Goal: Task Accomplishment & Management: Manage account settings

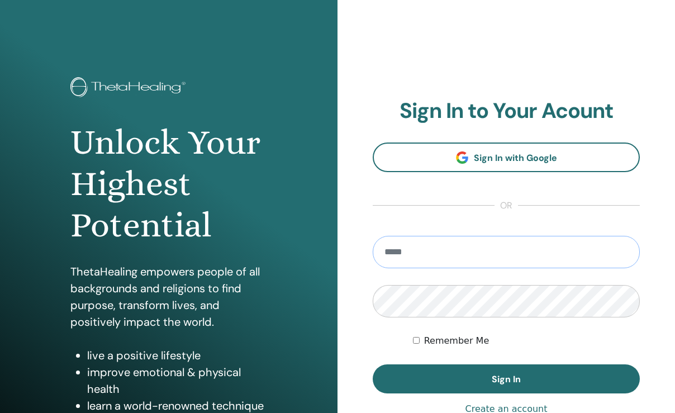
type input "**********"
click at [452, 340] on label "Remember Me" at bounding box center [456, 340] width 65 height 13
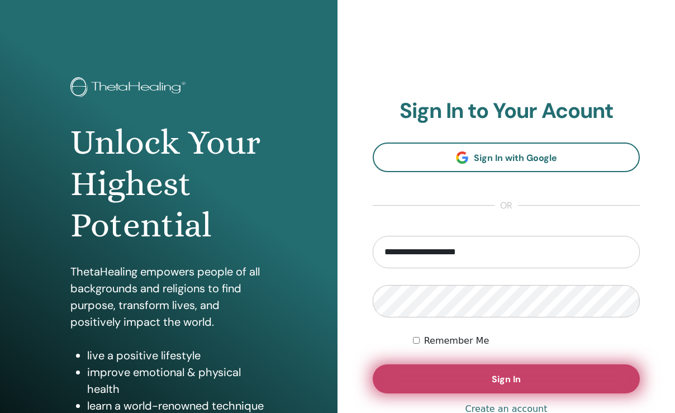
click at [454, 392] on button "Sign In" at bounding box center [506, 378] width 267 height 29
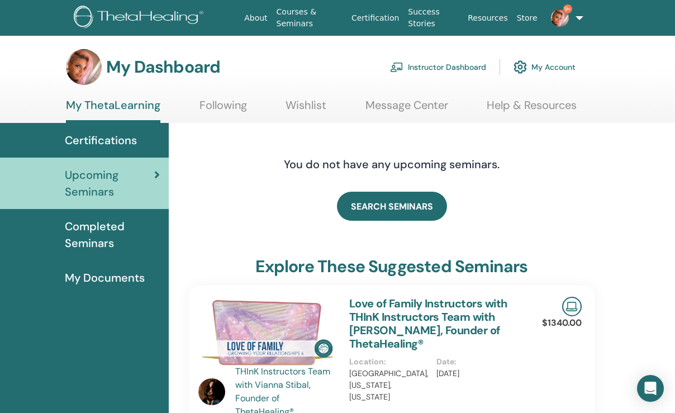
click at [445, 65] on link "Instructor Dashboard" at bounding box center [438, 67] width 96 height 25
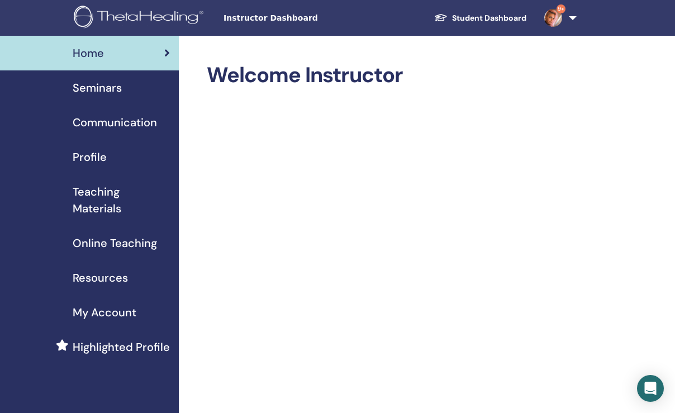
click at [101, 88] on span "Seminars" at bounding box center [97, 87] width 49 height 17
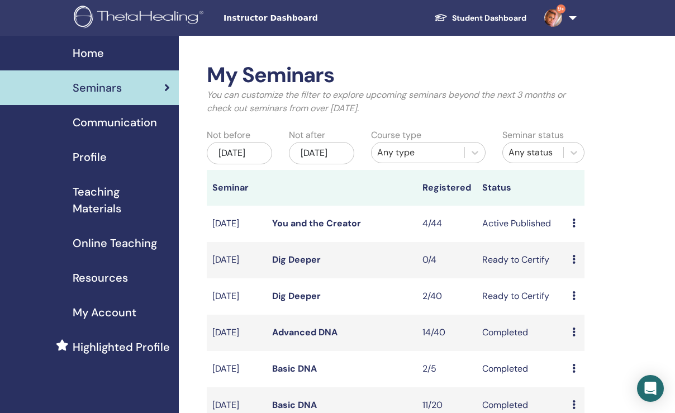
click at [298, 229] on link "You and the Creator" at bounding box center [316, 223] width 89 height 12
click at [285, 265] on link "Dig Deeper" at bounding box center [296, 260] width 49 height 12
click at [573, 264] on icon at bounding box center [573, 259] width 3 height 9
click at [575, 302] on link "Edit" at bounding box center [571, 299] width 16 height 12
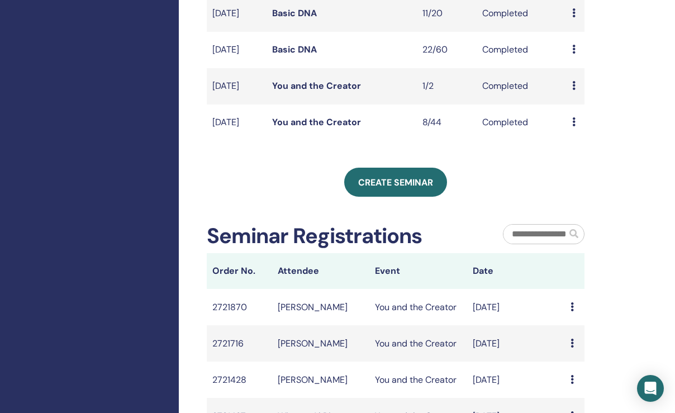
scroll to position [393, 0]
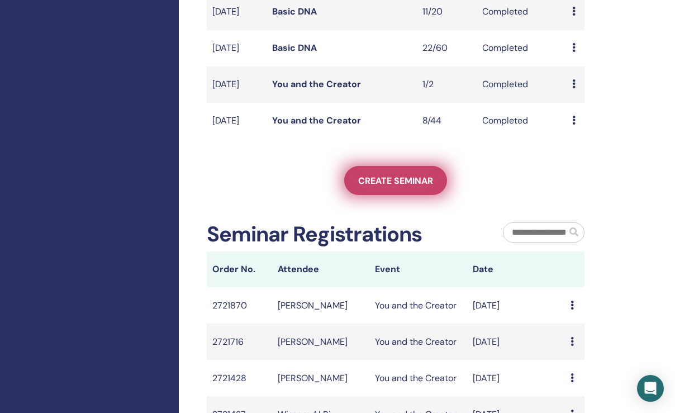
click at [397, 187] on span "Create seminar" at bounding box center [395, 181] width 75 height 12
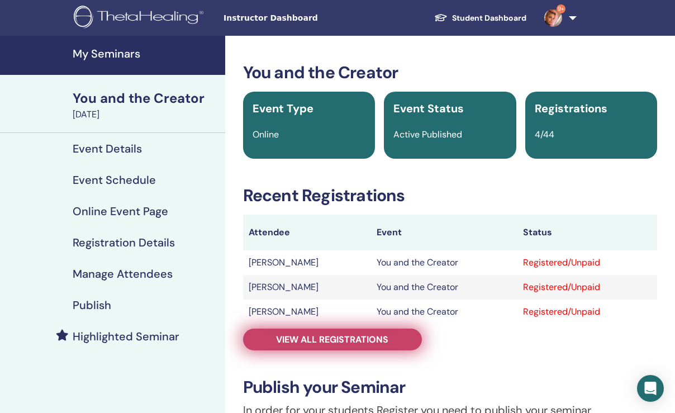
click at [295, 338] on span "View all registrations" at bounding box center [332, 340] width 112 height 12
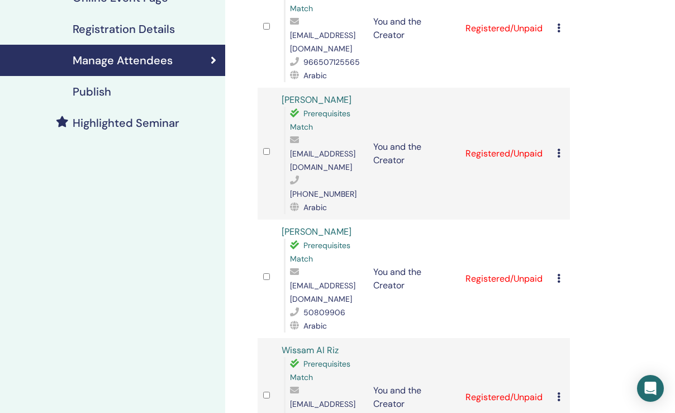
scroll to position [239, 0]
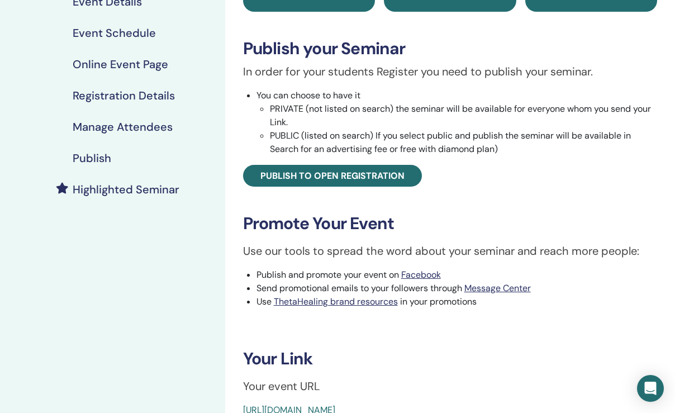
scroll to position [145, 0]
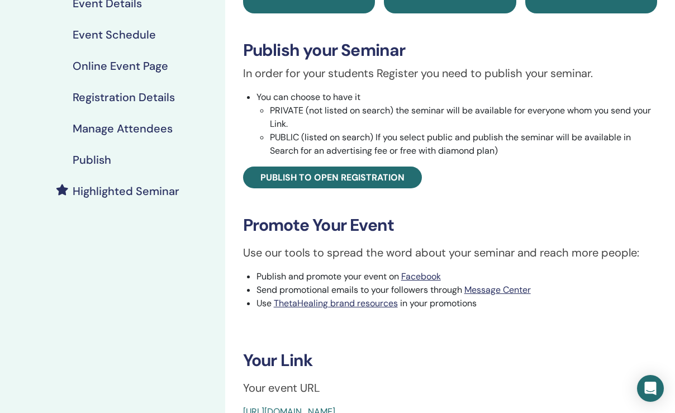
click at [154, 96] on h4 "Registration Details" at bounding box center [124, 97] width 102 height 13
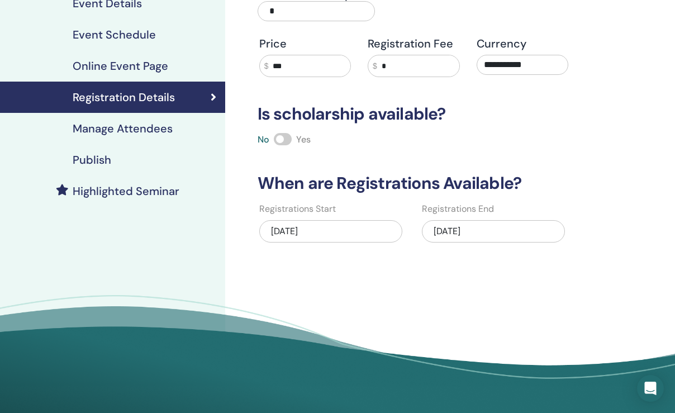
click at [312, 230] on div "08/21/2025" at bounding box center [330, 231] width 143 height 22
click at [307, 231] on div "08/21/2025" at bounding box center [330, 231] width 143 height 22
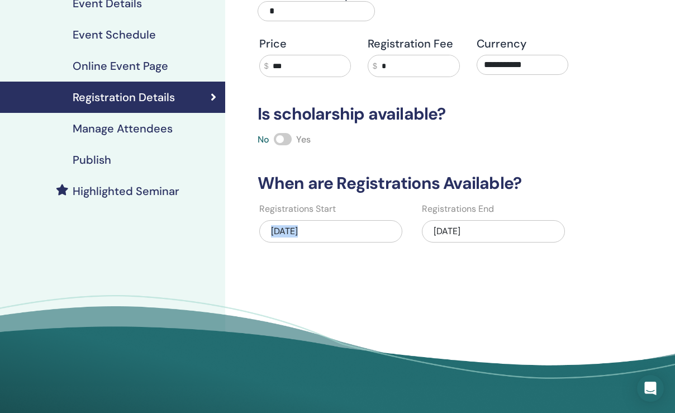
click at [307, 231] on div "08/21/2025" at bounding box center [330, 231] width 143 height 22
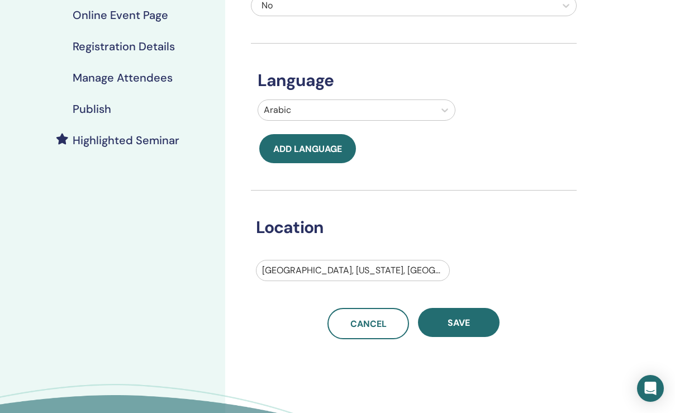
scroll to position [197, 0]
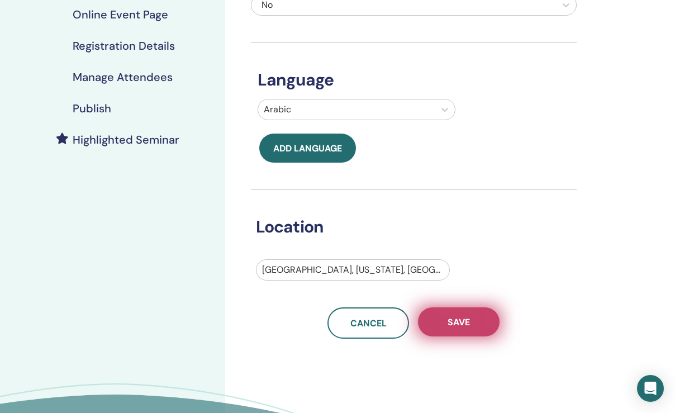
click at [468, 328] on span "Save" at bounding box center [459, 322] width 22 height 12
click at [426, 336] on button "Save" at bounding box center [459, 321] width 82 height 29
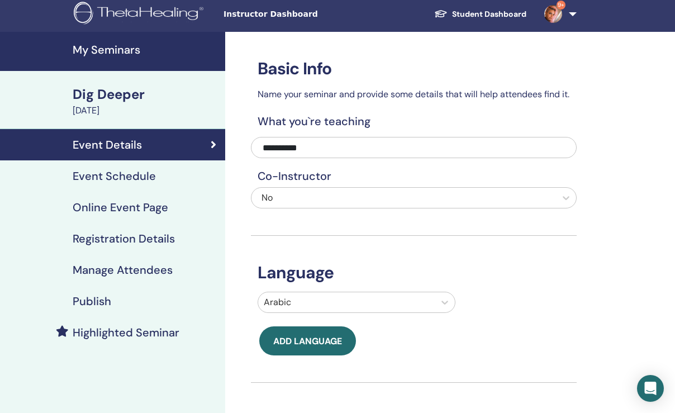
scroll to position [-1, 0]
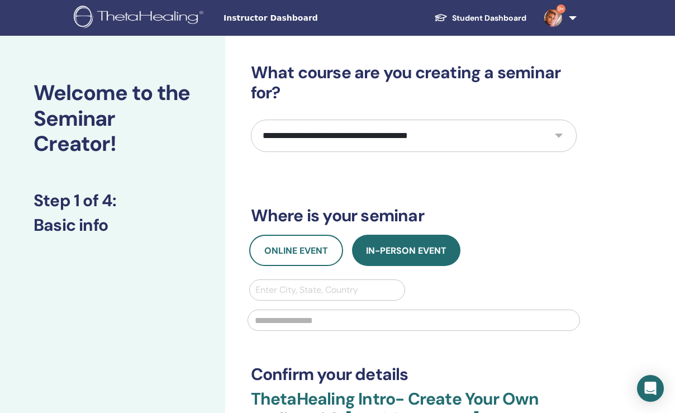
select select "**"
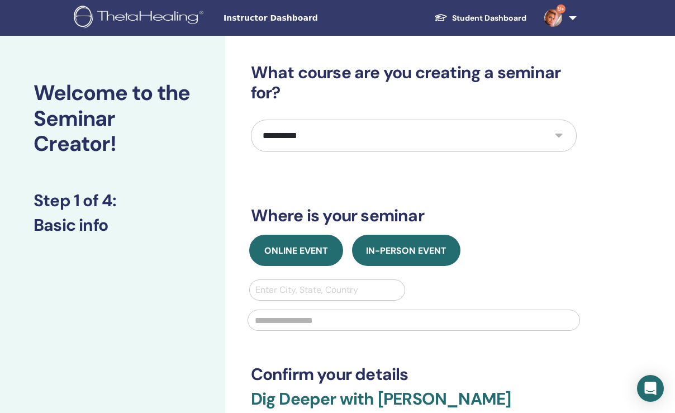
click at [318, 245] on span "Online Event" at bounding box center [296, 251] width 64 height 12
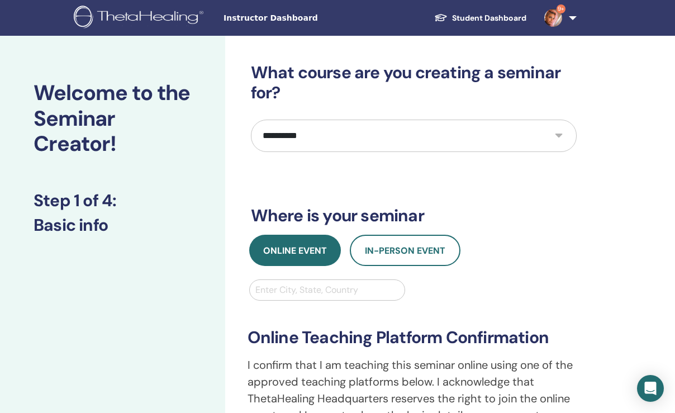
click at [300, 288] on div "Enter City, State, Country" at bounding box center [327, 289] width 144 height 13
type input "****"
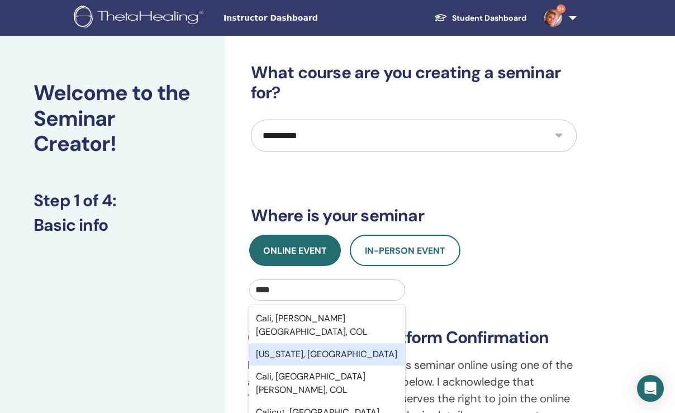
click at [299, 343] on div "California, USA" at bounding box center [327, 354] width 156 height 22
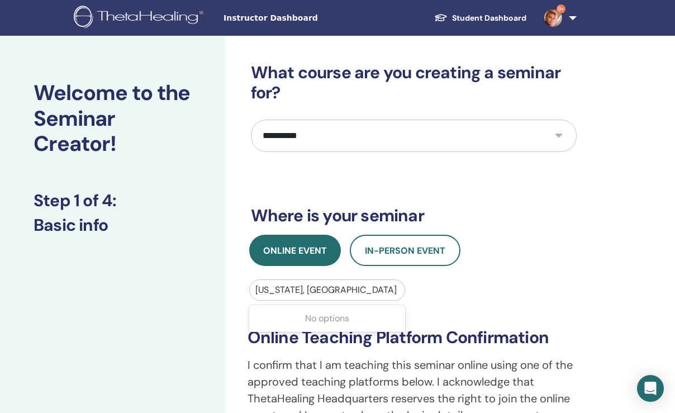
click at [462, 299] on div "**********" at bounding box center [414, 380] width 346 height 202
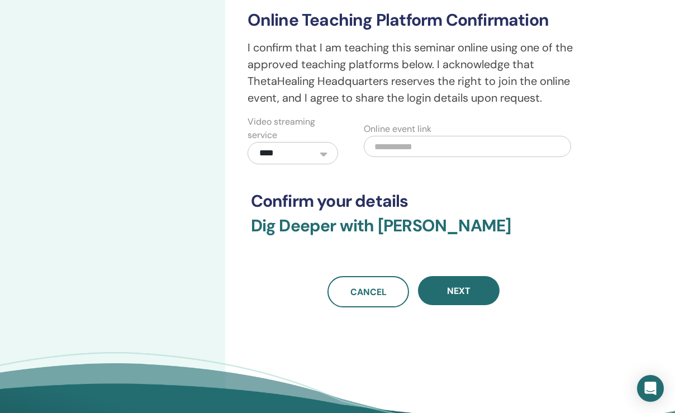
scroll to position [322, 0]
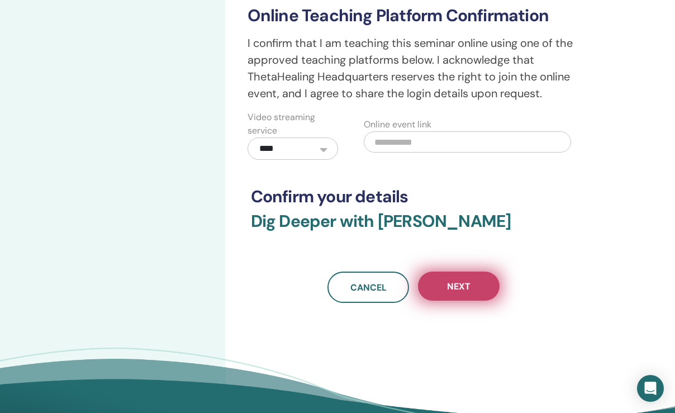
click at [439, 292] on button "Next" at bounding box center [459, 286] width 82 height 29
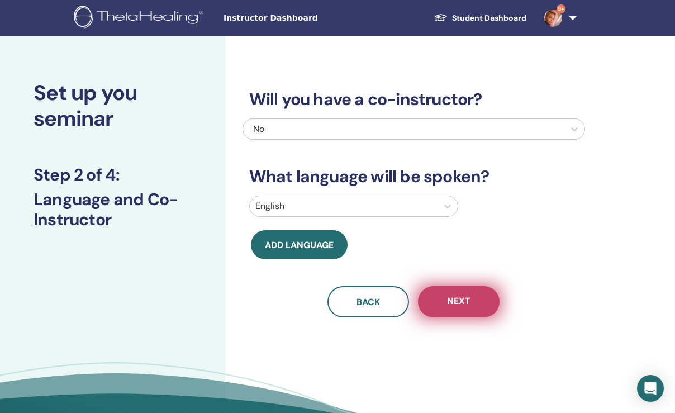
scroll to position [0, 0]
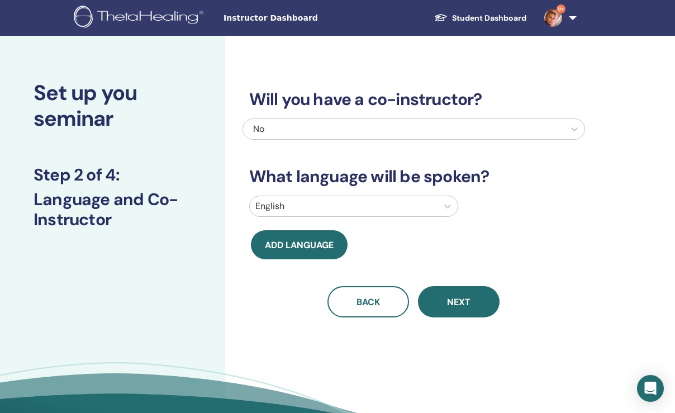
click at [385, 206] on div at bounding box center [343, 206] width 177 height 16
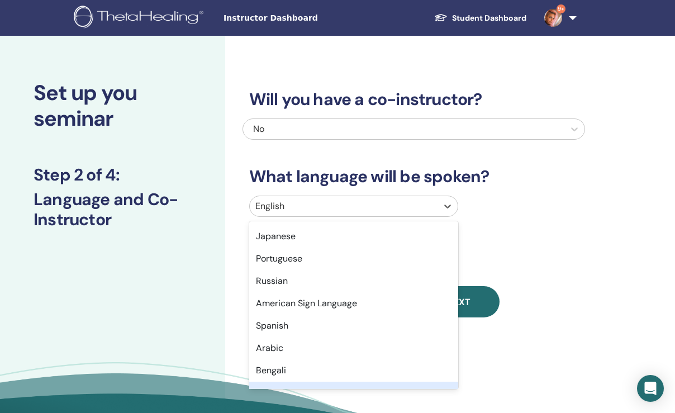
scroll to position [88, 0]
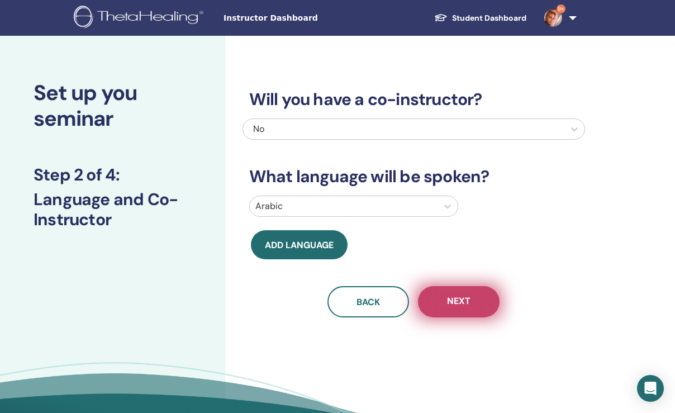
click at [448, 303] on span "Next" at bounding box center [458, 302] width 23 height 14
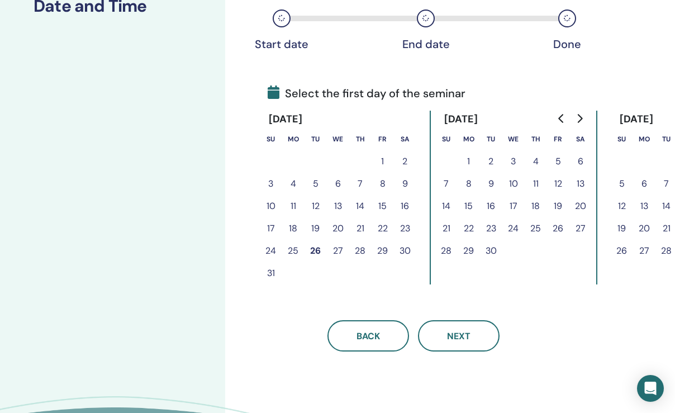
scroll to position [195, 0]
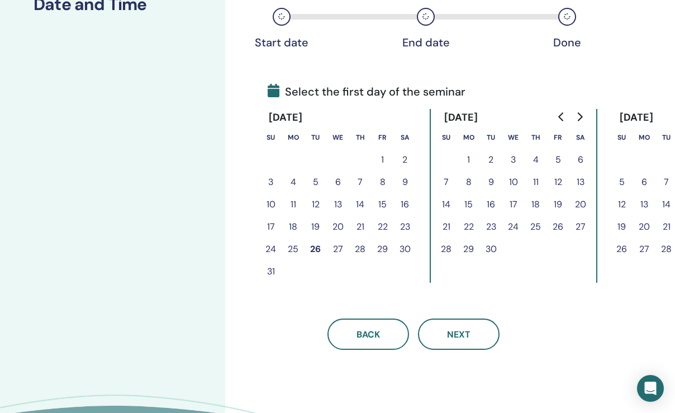
click at [317, 250] on button "26" at bounding box center [316, 249] width 22 height 22
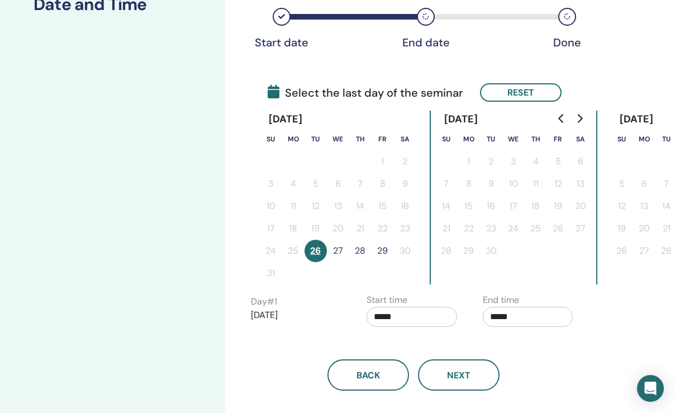
click at [340, 252] on button "27" at bounding box center [338, 251] width 22 height 22
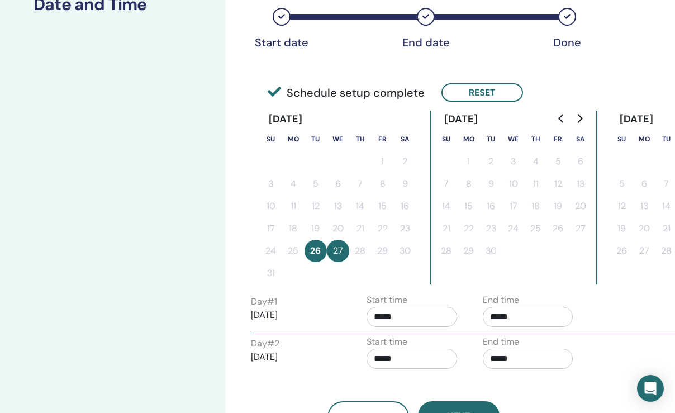
click at [324, 284] on div "Time Zone Time Zone (GMT-8) US/Alaska Seminar Date and Time Start date End date…" at bounding box center [414, 150] width 326 height 565
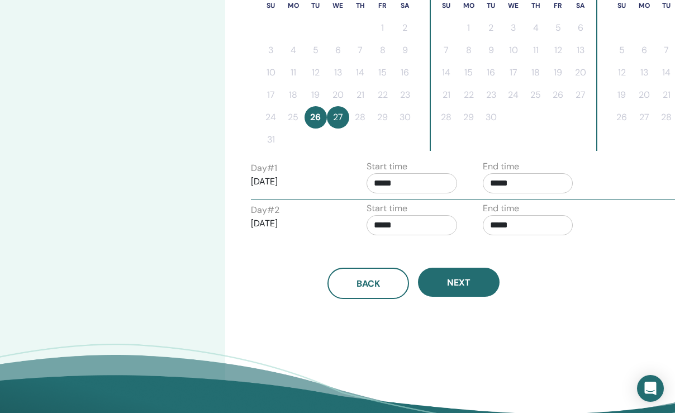
scroll to position [329, 0]
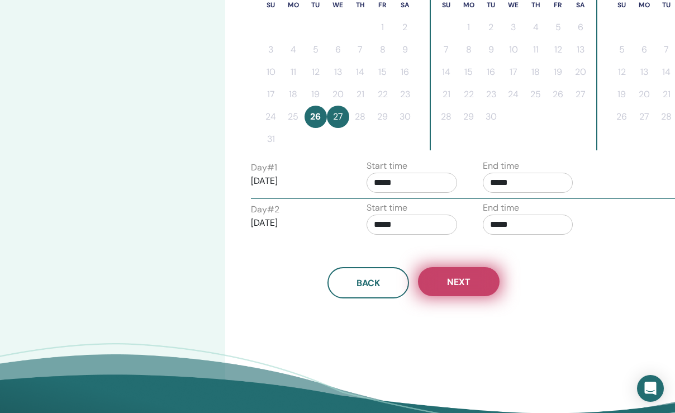
click at [461, 289] on button "Next" at bounding box center [459, 281] width 82 height 29
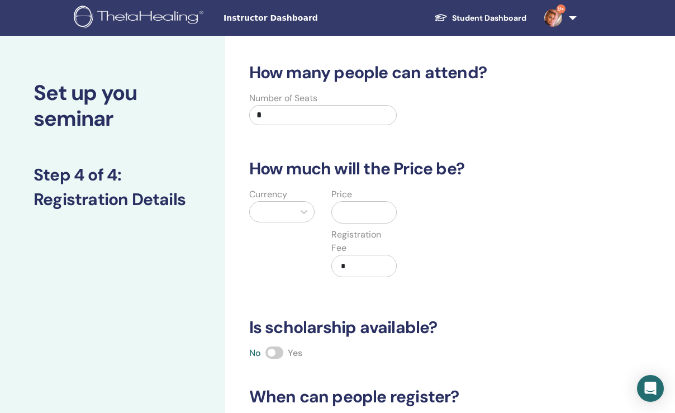
scroll to position [0, 0]
click at [297, 111] on input "*" at bounding box center [323, 115] width 148 height 20
type input "*"
click at [273, 208] on div at bounding box center [271, 212] width 33 height 16
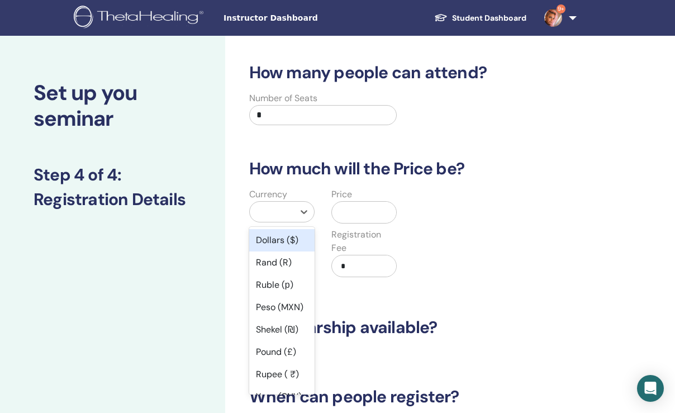
click at [285, 245] on div "Dollars ($)" at bounding box center [281, 240] width 65 height 22
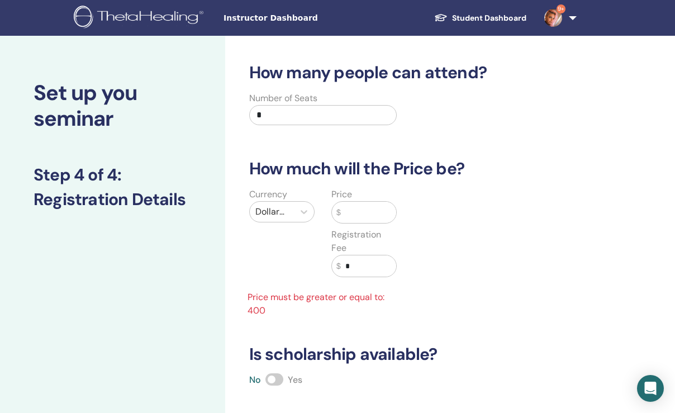
click at [372, 211] on input "text" at bounding box center [369, 212] width 56 height 21
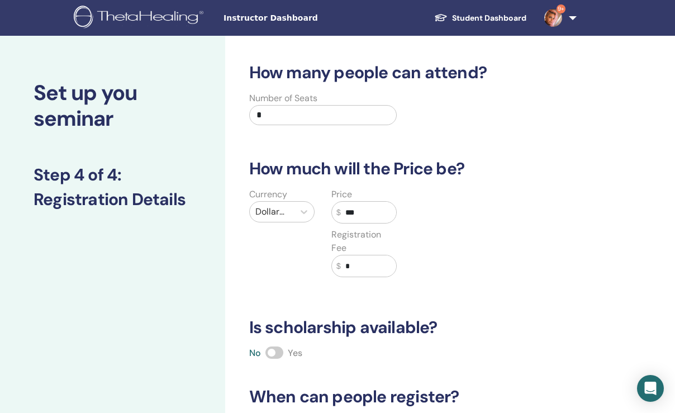
type input "***"
click at [494, 219] on div "Currency Dollars ($) Price $ *** Registration Fee $ *" at bounding box center [405, 239] width 343 height 103
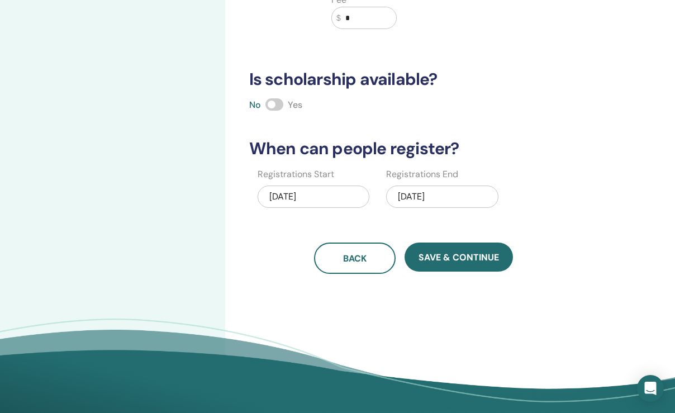
scroll to position [255, 0]
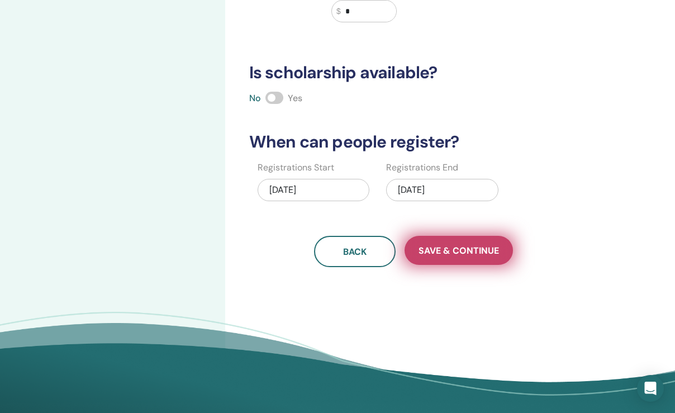
click at [469, 247] on span "Save & Continue" at bounding box center [459, 251] width 80 height 12
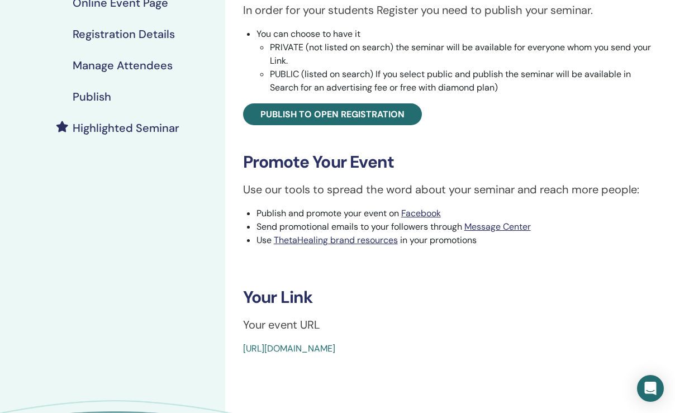
scroll to position [231, 0]
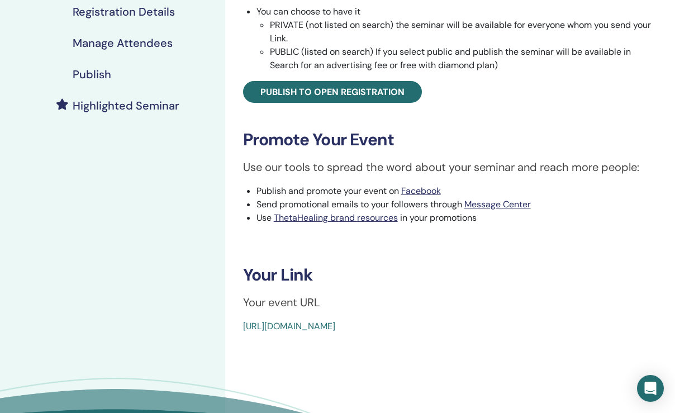
drag, startPoint x: 238, startPoint y: 324, endPoint x: 516, endPoint y: 323, distance: 278.3
click at [516, 323] on div "Dig Deeper Event Type Online Event Status Not Published Registrations 0/4 Publi…" at bounding box center [450, 82] width 436 height 501
copy link "https://www.thetahealing.com/seminar-375794-details.html"
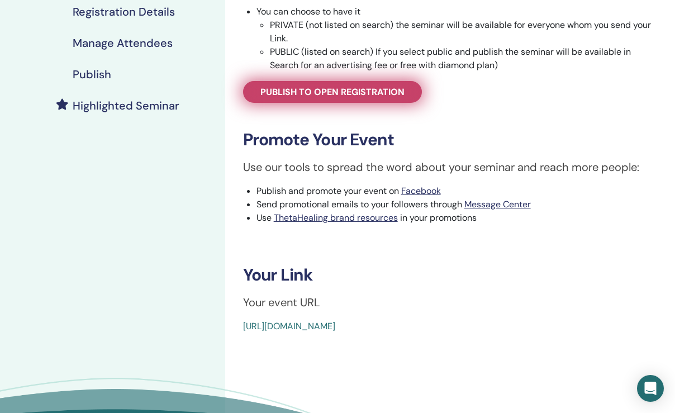
click at [324, 89] on span "Publish to open registration" at bounding box center [332, 92] width 144 height 12
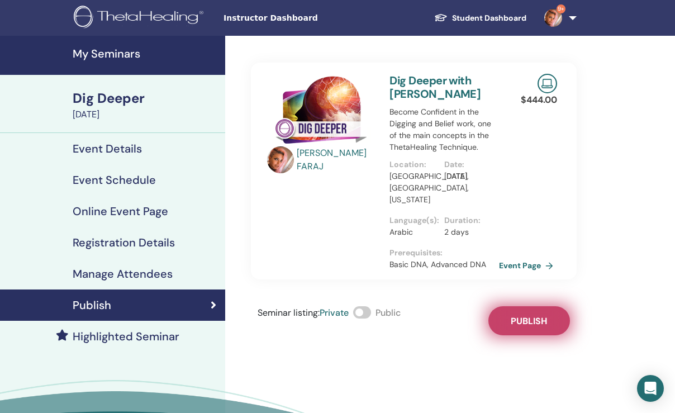
click at [533, 315] on span "Publish" at bounding box center [529, 321] width 36 height 12
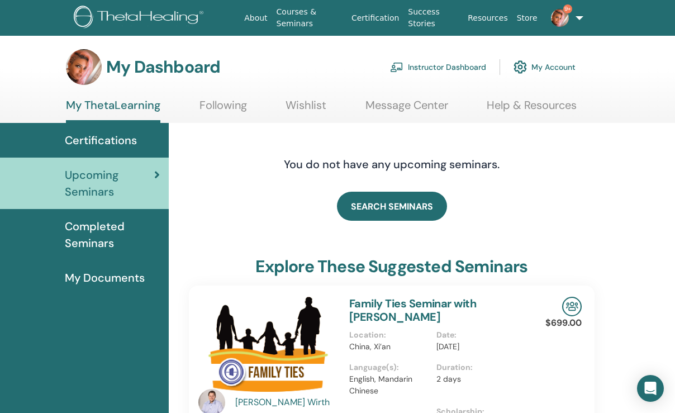
click at [442, 67] on link "Instructor Dashboard" at bounding box center [438, 67] width 96 height 25
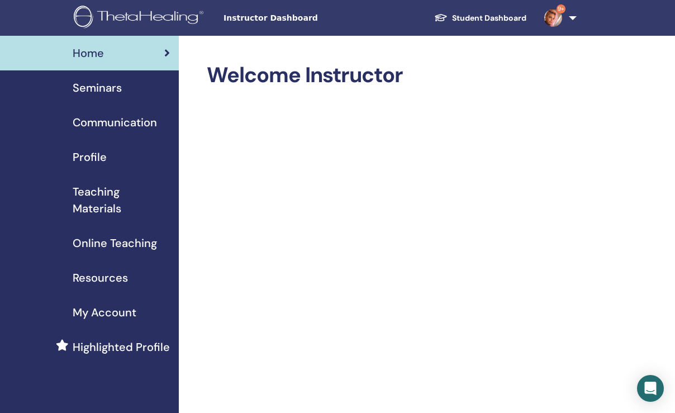
click at [91, 87] on span "Seminars" at bounding box center [97, 87] width 49 height 17
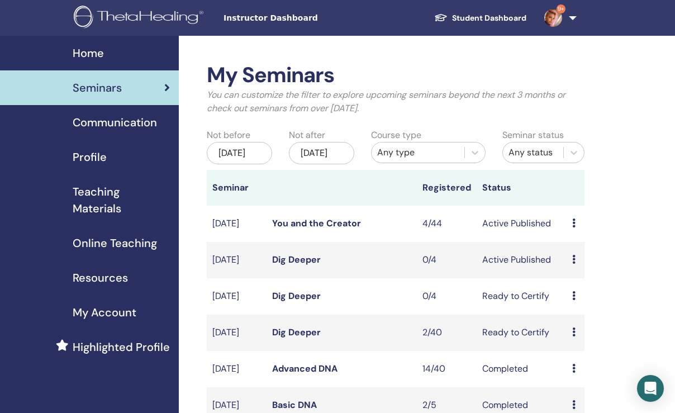
click at [572, 300] on icon at bounding box center [573, 295] width 3 height 9
click at [576, 371] on p "Cancel" at bounding box center [583, 368] width 42 height 13
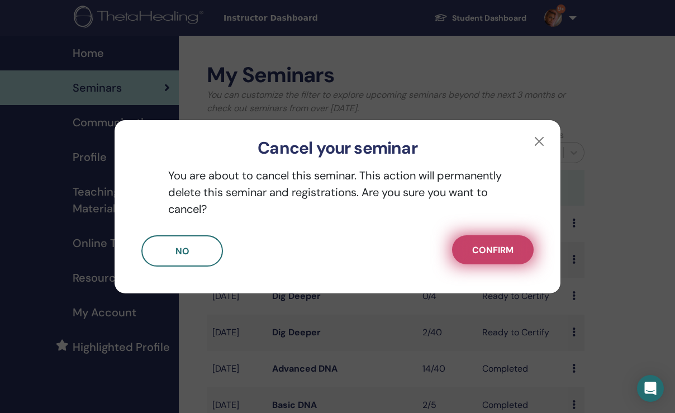
click at [481, 249] on span "Confirm" at bounding box center [492, 250] width 41 height 12
